Goal: Task Accomplishment & Management: Use online tool/utility

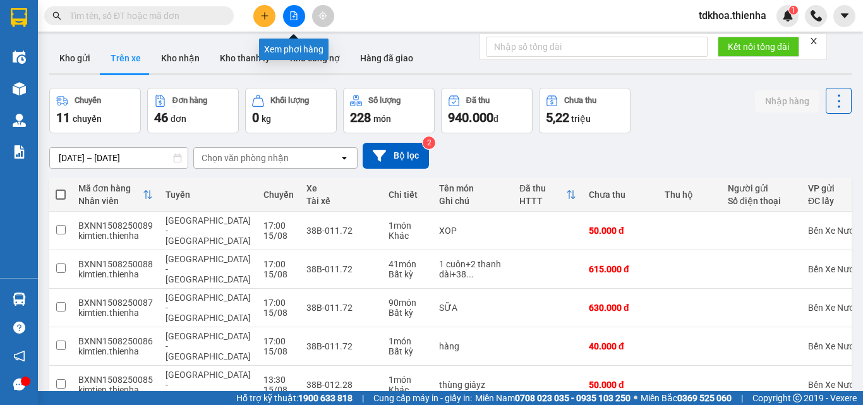
click at [291, 18] on icon "file-add" at bounding box center [293, 15] width 9 height 9
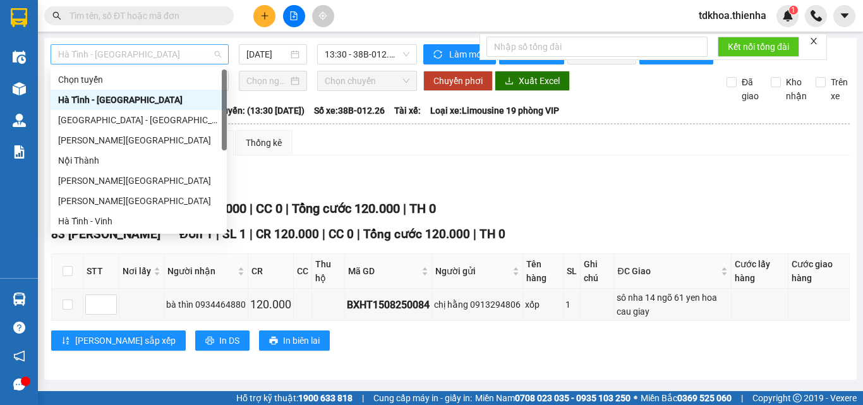
click at [142, 57] on span "Hà Tĩnh - [GEOGRAPHIC_DATA]" at bounding box center [139, 54] width 163 height 19
click at [99, 115] on div "[GEOGRAPHIC_DATA] - [GEOGRAPHIC_DATA]" at bounding box center [138, 120] width 161 height 14
type input "[DATE]"
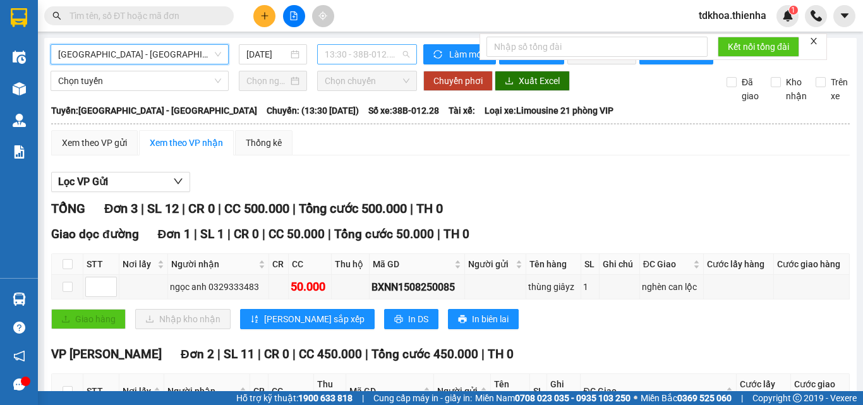
click at [351, 59] on span "13:30 - 38B-012.28" at bounding box center [367, 54] width 85 height 19
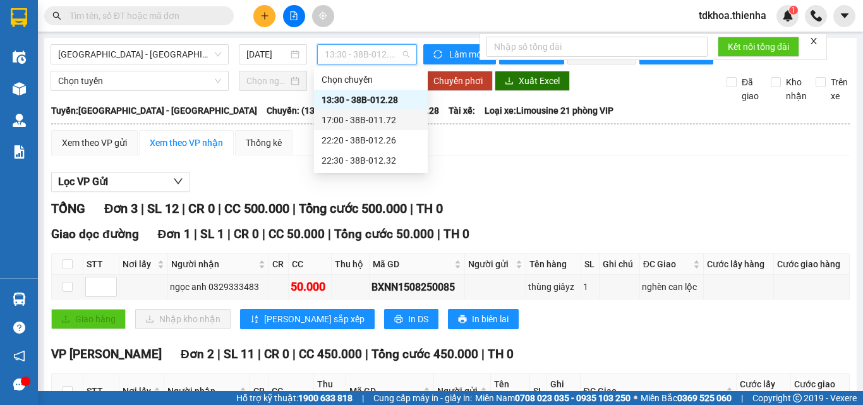
click at [347, 122] on div "17:00 - 38B-011.72" at bounding box center [371, 120] width 99 height 14
